Goal: Find specific page/section: Find specific page/section

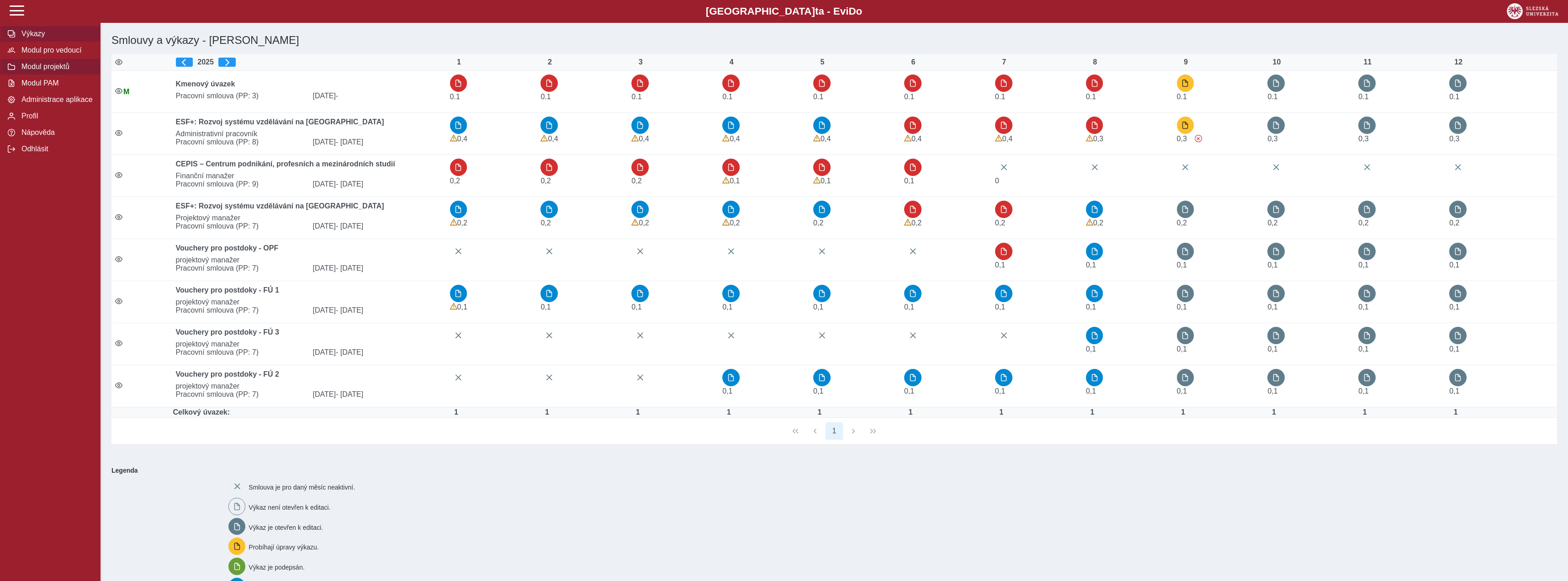
click at [41, 75] on button "Modul projektů" at bounding box center [50, 66] width 100 height 16
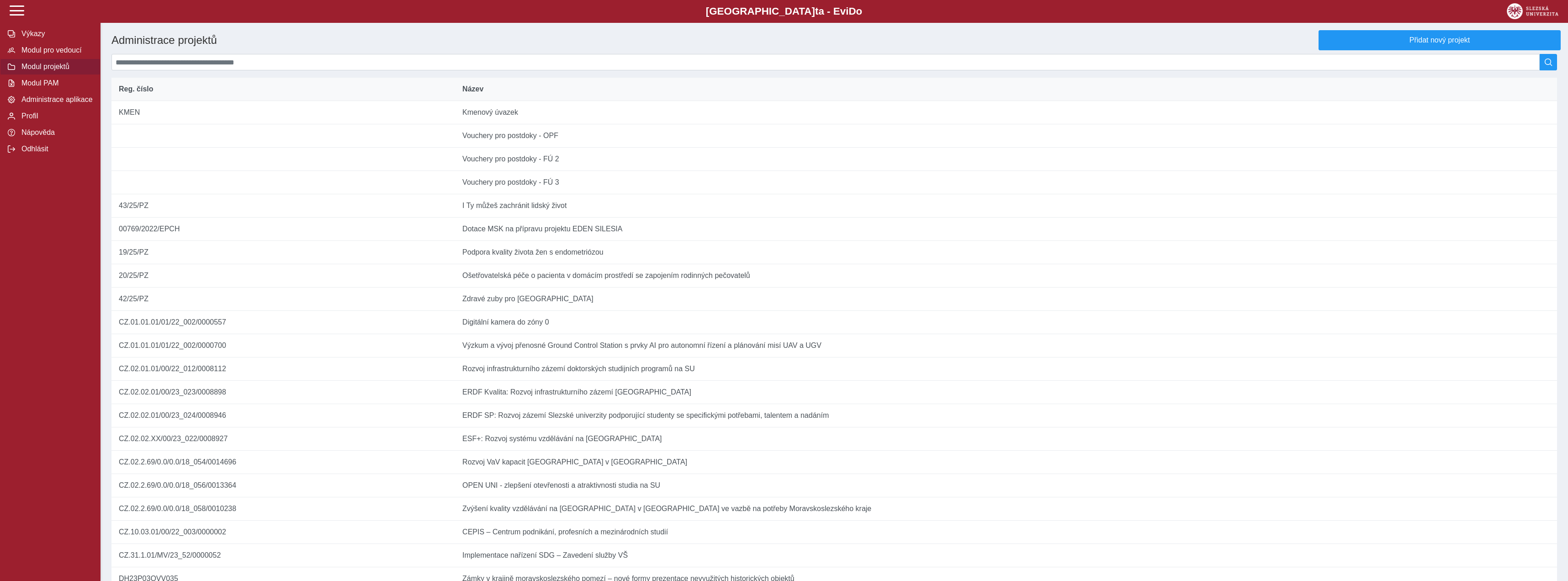
click at [545, 101] on th "Název" at bounding box center [1006, 90] width 1102 height 23
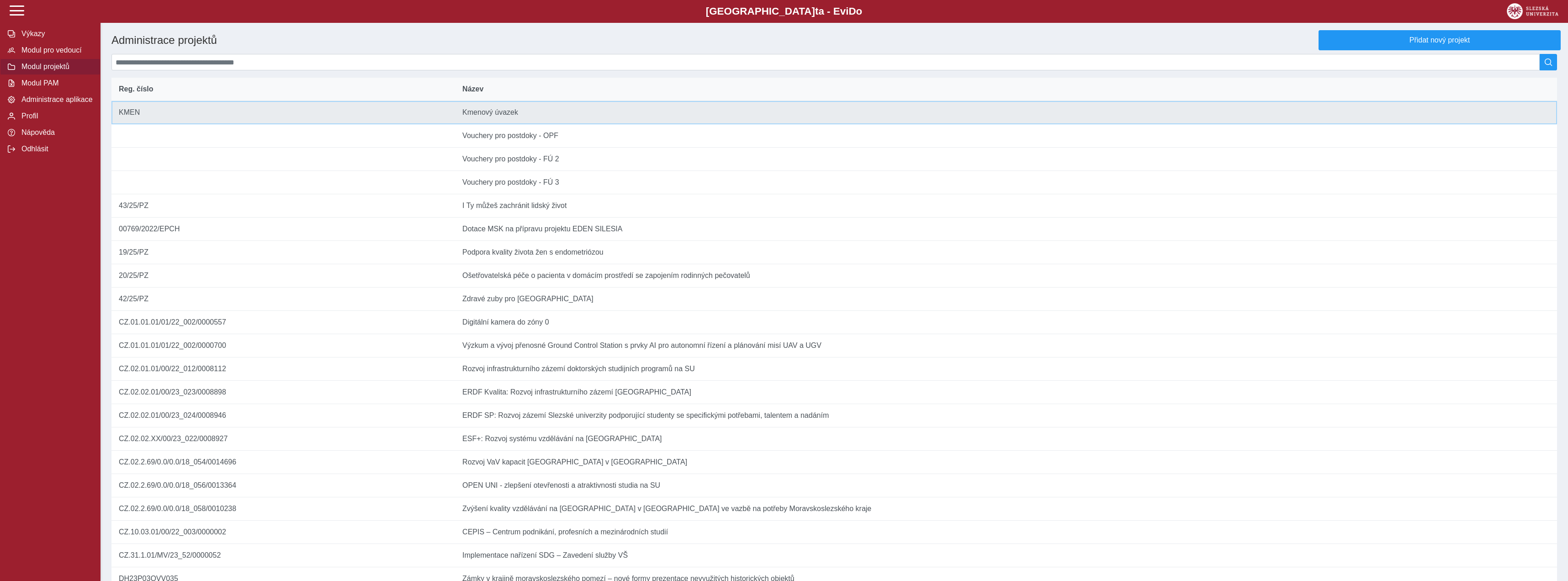
click at [543, 113] on td "Název Kmenový úvazek" at bounding box center [1006, 113] width 1102 height 23
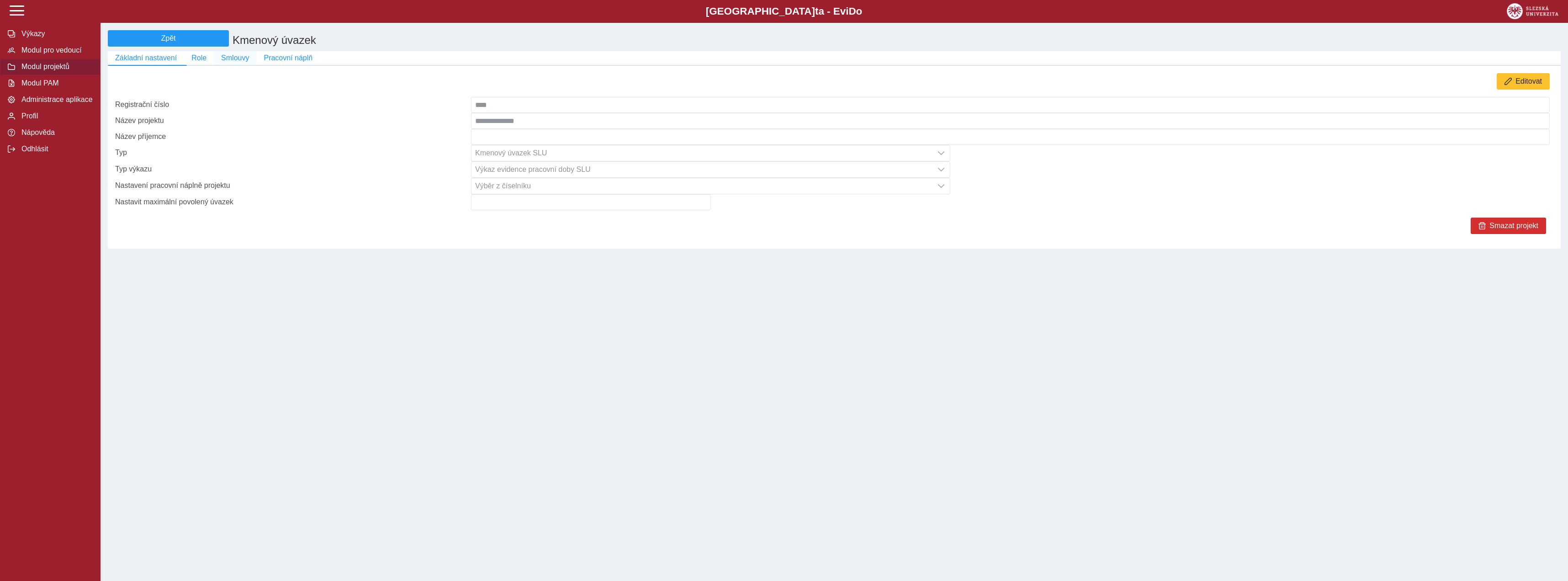
click at [238, 53] on button "Smlouvy" at bounding box center [235, 58] width 43 height 14
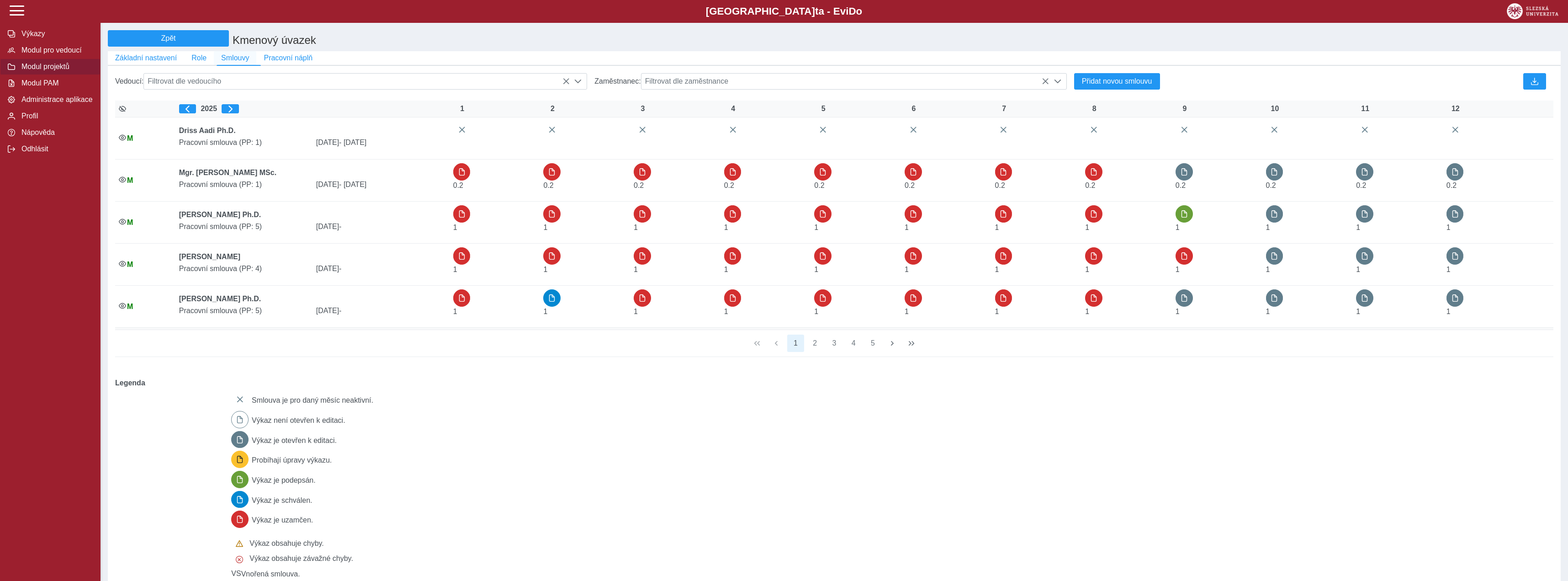
click at [238, 61] on span "Smlouvy" at bounding box center [235, 58] width 28 height 9
click at [239, 60] on span "Smlouvy" at bounding box center [235, 58] width 28 height 9
click at [746, 83] on span "Filtrovat dle zaměstnance" at bounding box center [845, 82] width 408 height 16
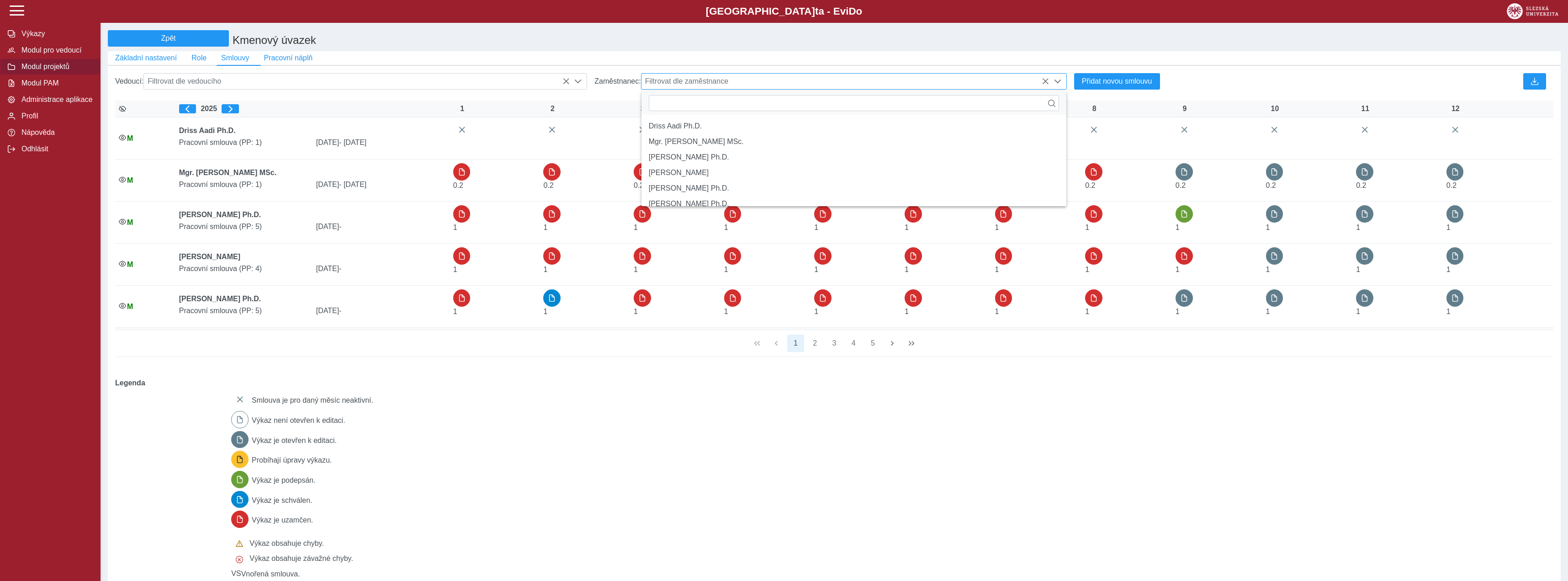
scroll to position [5, 36]
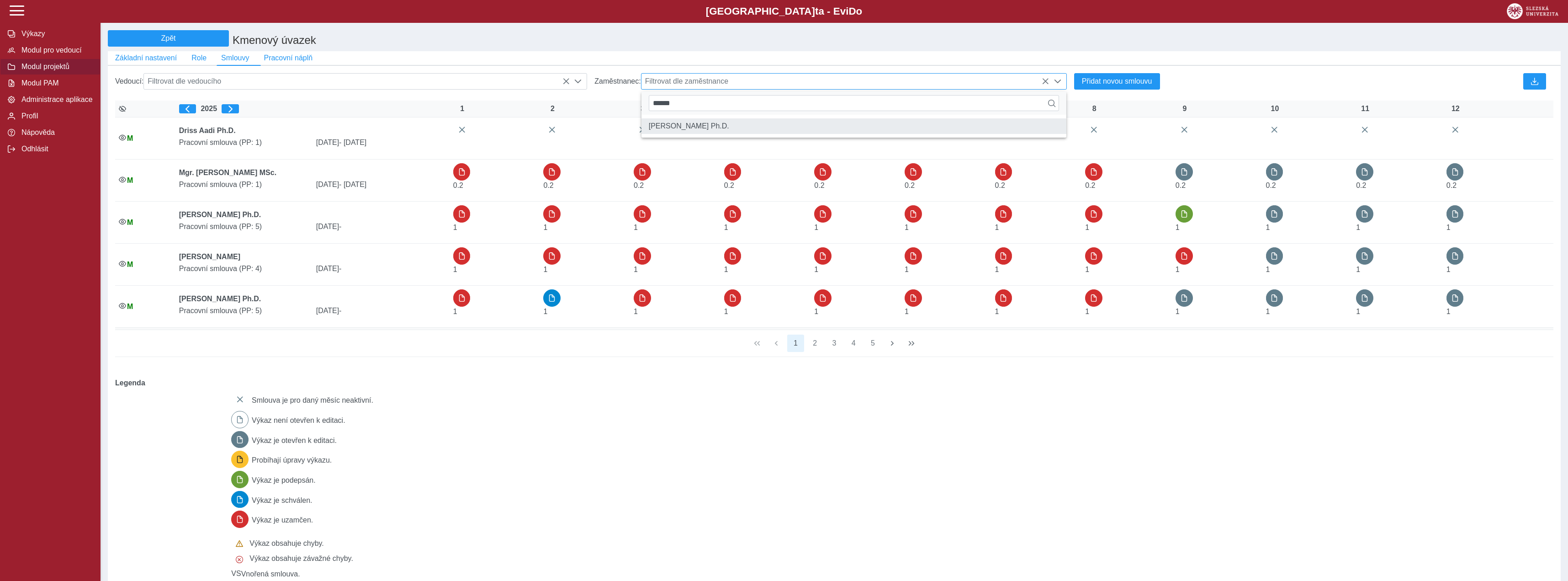
type input "******"
click at [738, 132] on li "[PERSON_NAME] Ph.D." at bounding box center [854, 126] width 425 height 16
